Goal: Find specific page/section: Find specific page/section

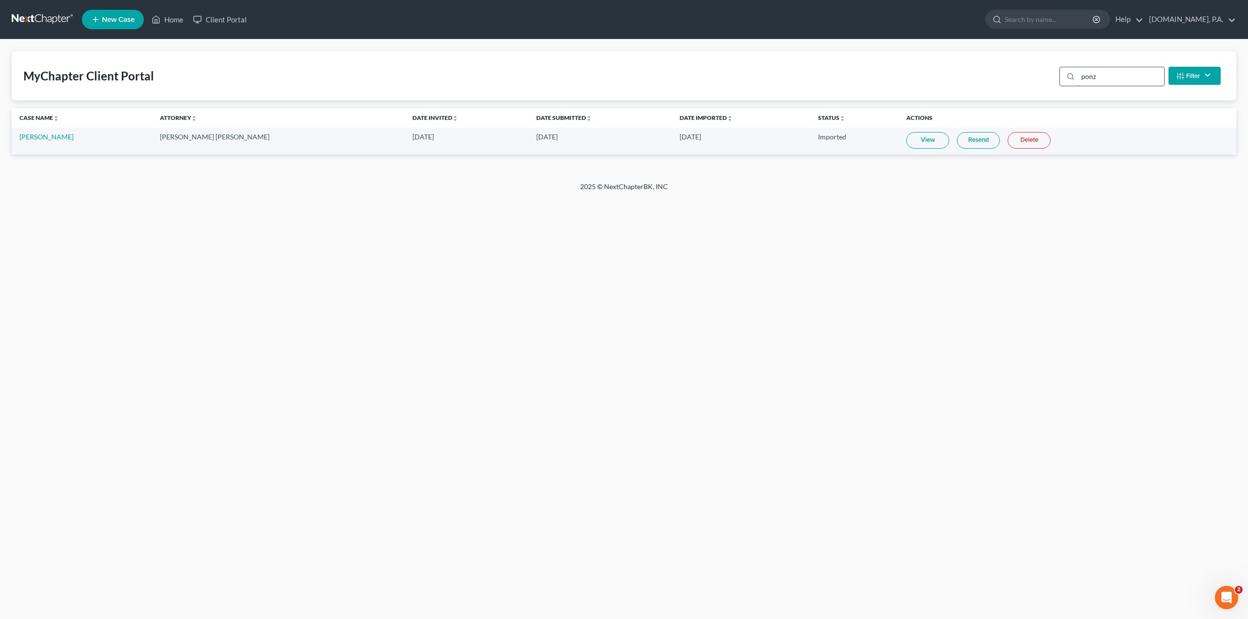
click at [1099, 69] on input "ponz" at bounding box center [1121, 76] width 86 height 19
click at [906, 137] on link "View" at bounding box center [927, 140] width 43 height 17
click at [1102, 81] on input "[PERSON_NAME]" at bounding box center [1121, 76] width 86 height 19
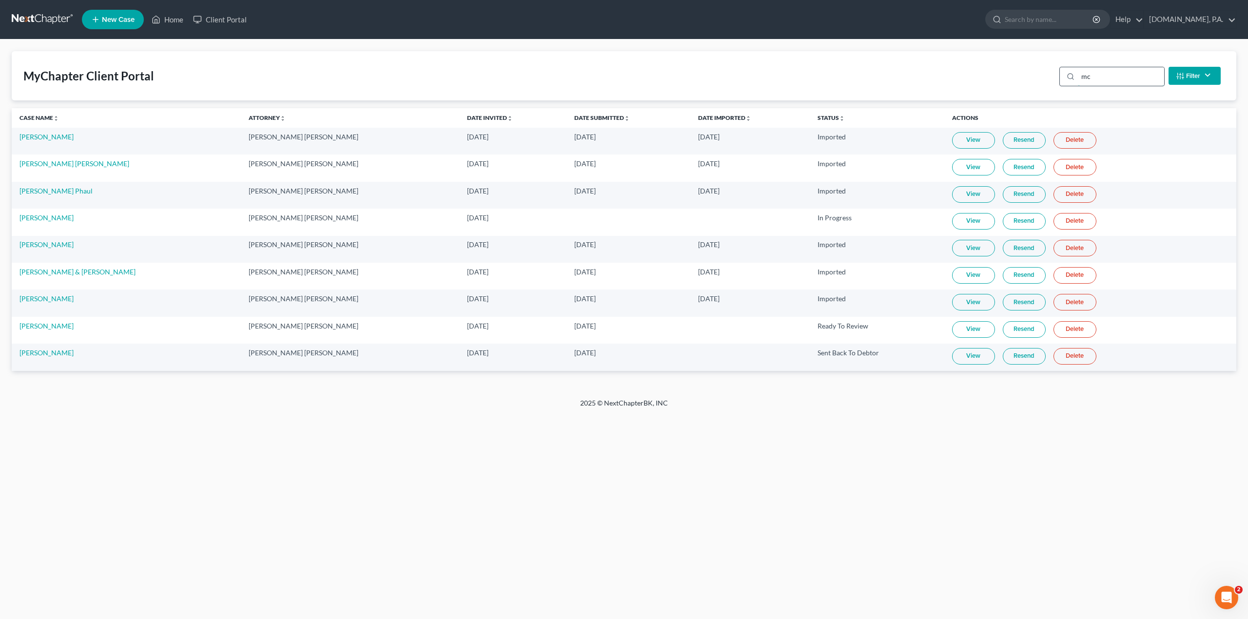
type input "m"
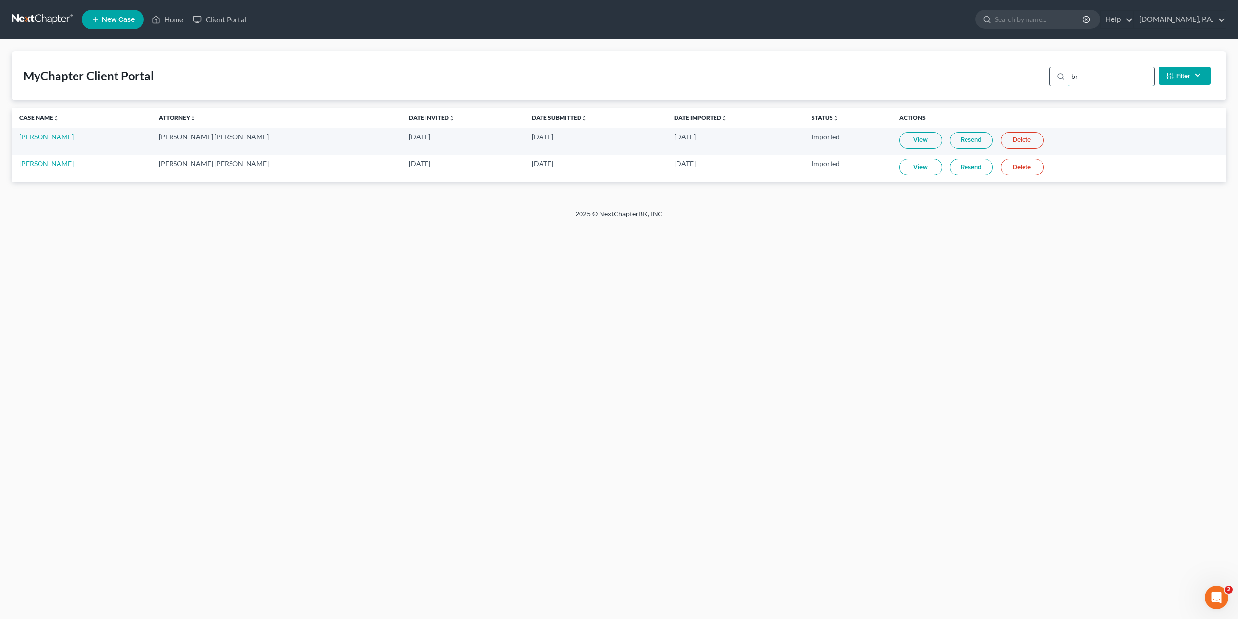
type input "b"
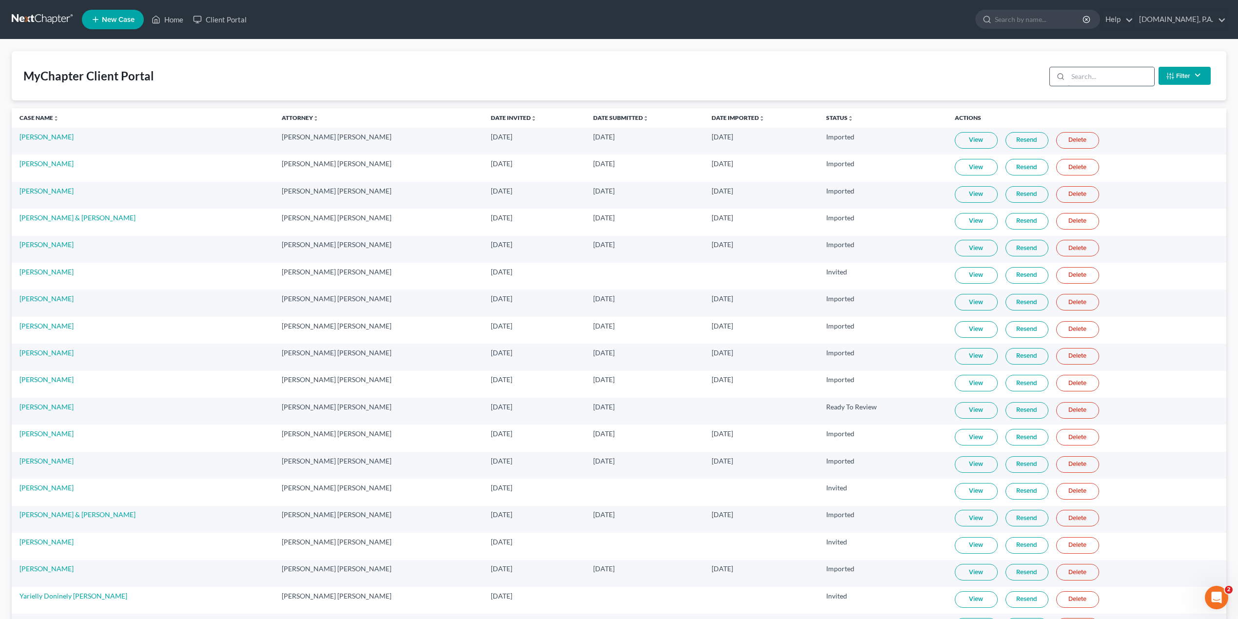
click at [1110, 83] on input "search" at bounding box center [1111, 76] width 86 height 19
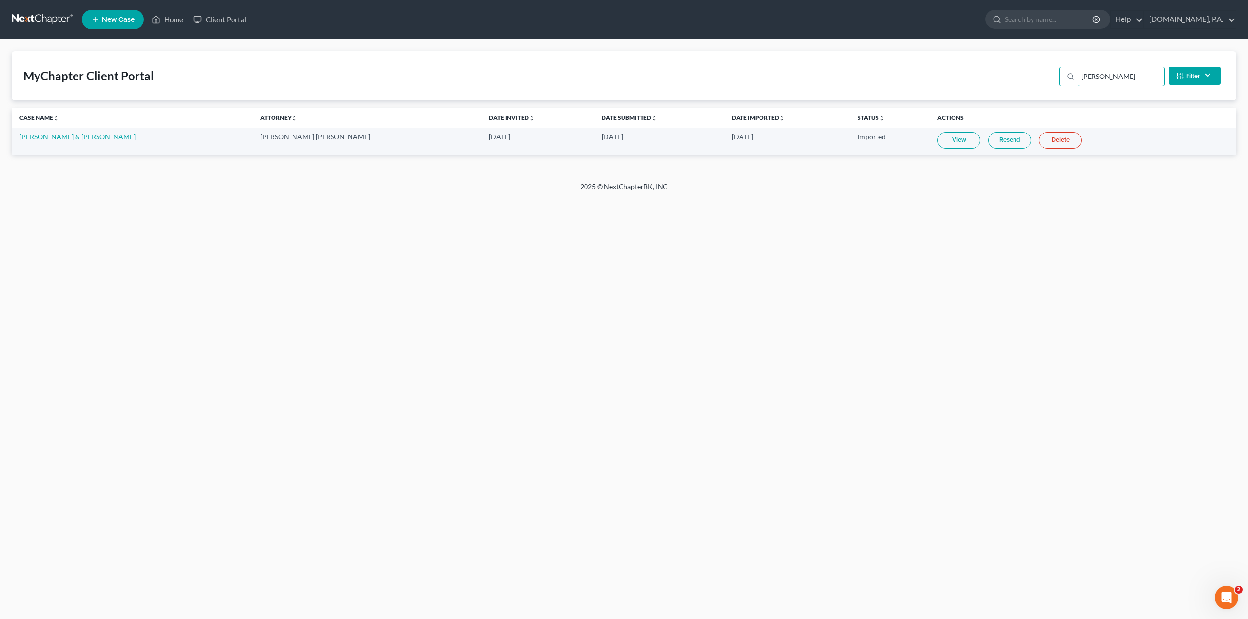
type input "[PERSON_NAME]"
click at [951, 135] on link "View" at bounding box center [958, 140] width 43 height 17
